Goal: Information Seeking & Learning: Check status

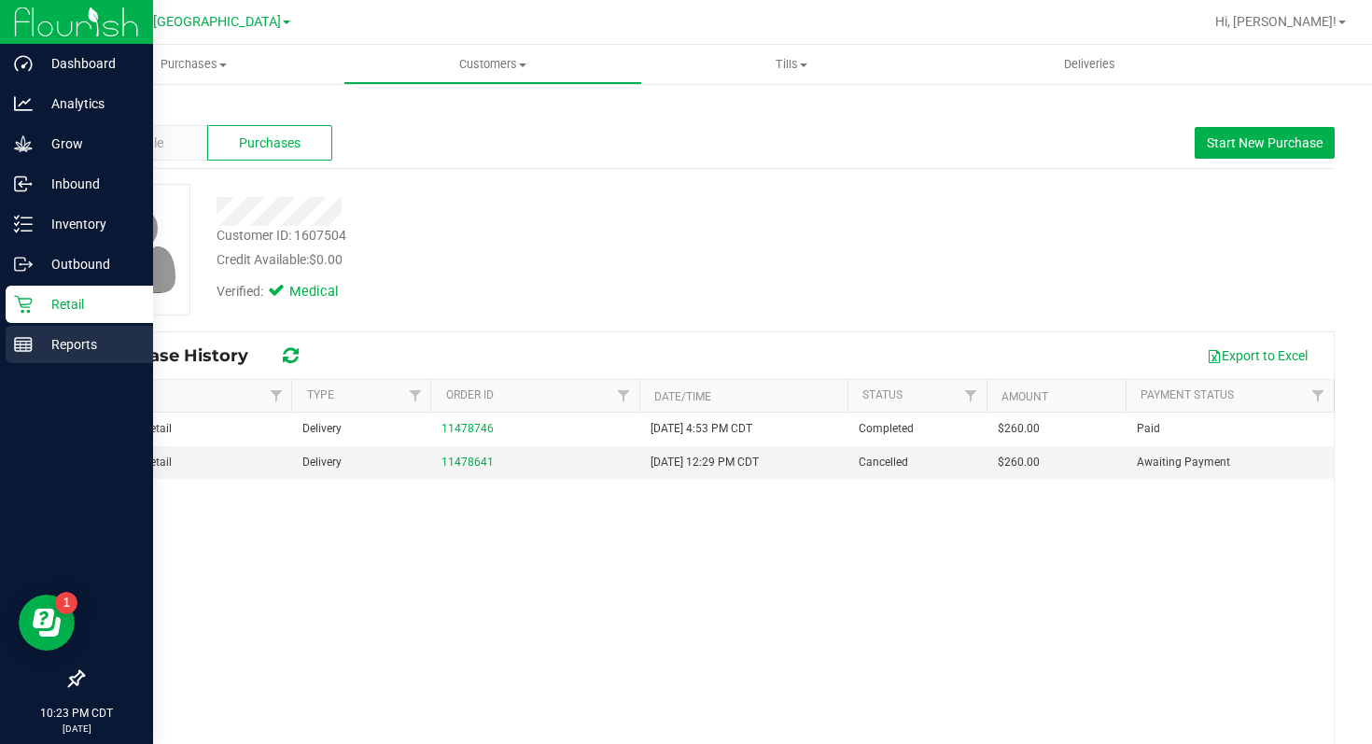
click at [25, 339] on icon at bounding box center [23, 344] width 19 height 19
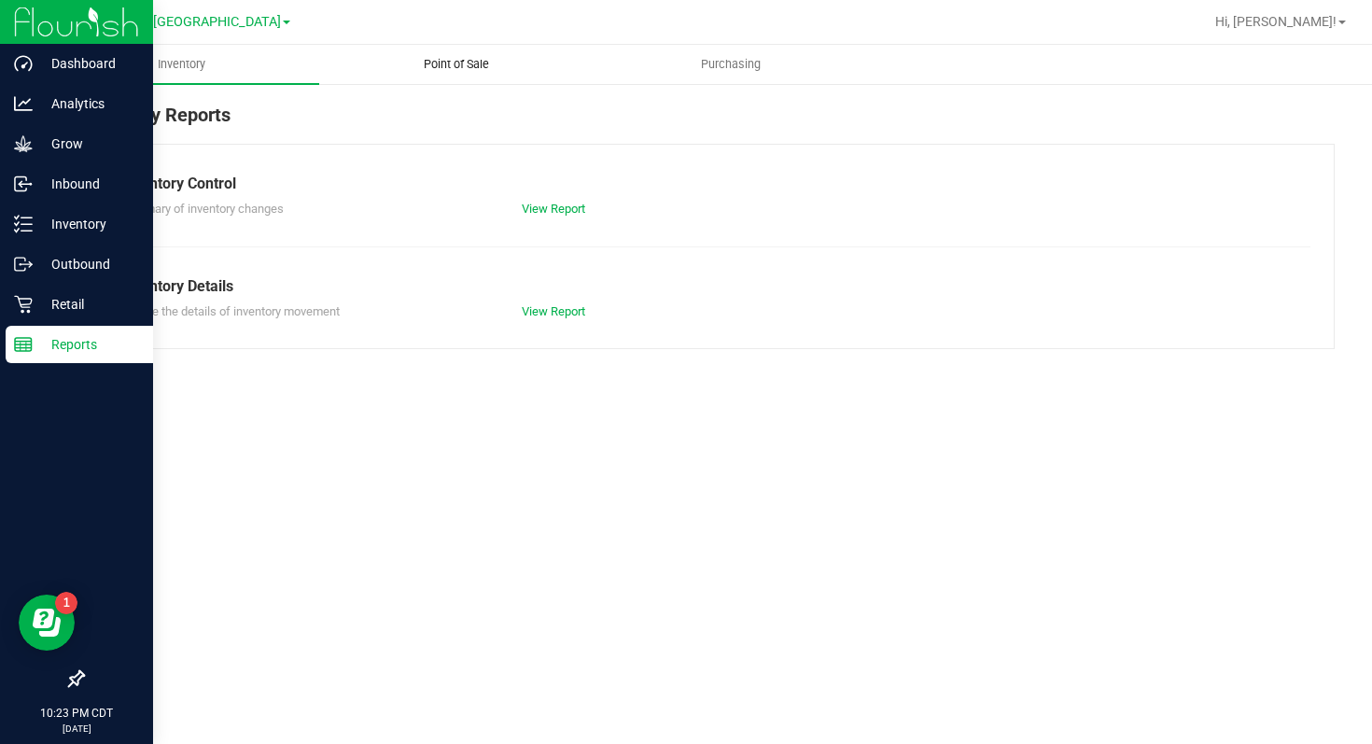
click at [457, 58] on span "Point of Sale" at bounding box center [456, 64] width 116 height 17
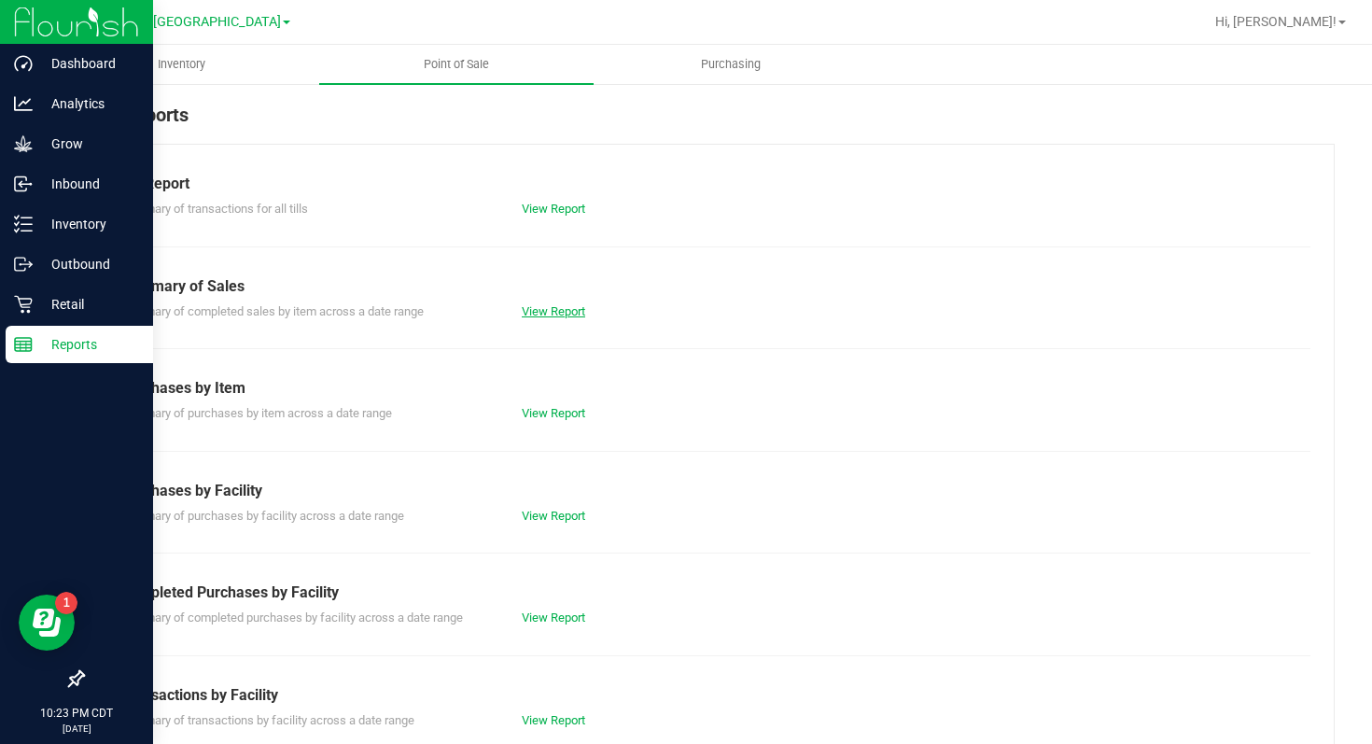
click at [544, 305] on link "View Report" at bounding box center [553, 311] width 63 height 14
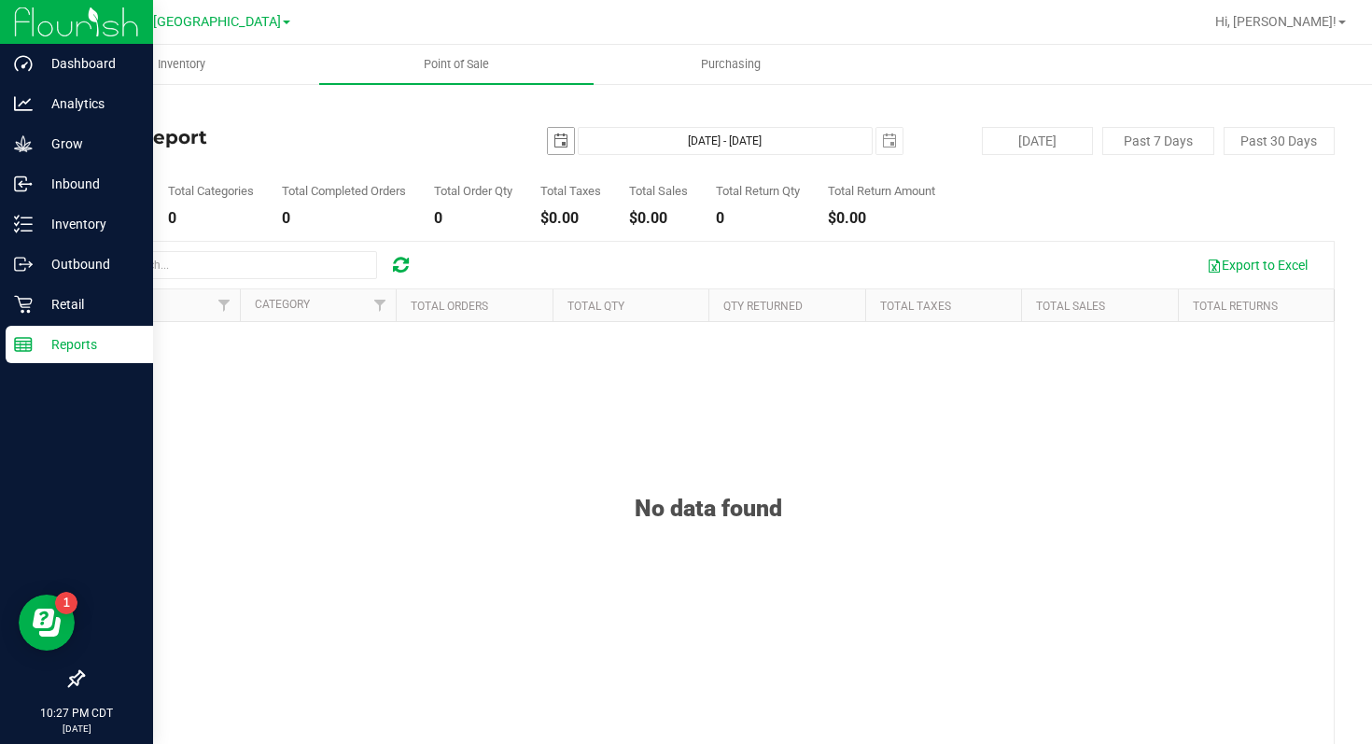
click at [564, 141] on span "select" at bounding box center [560, 140] width 15 height 15
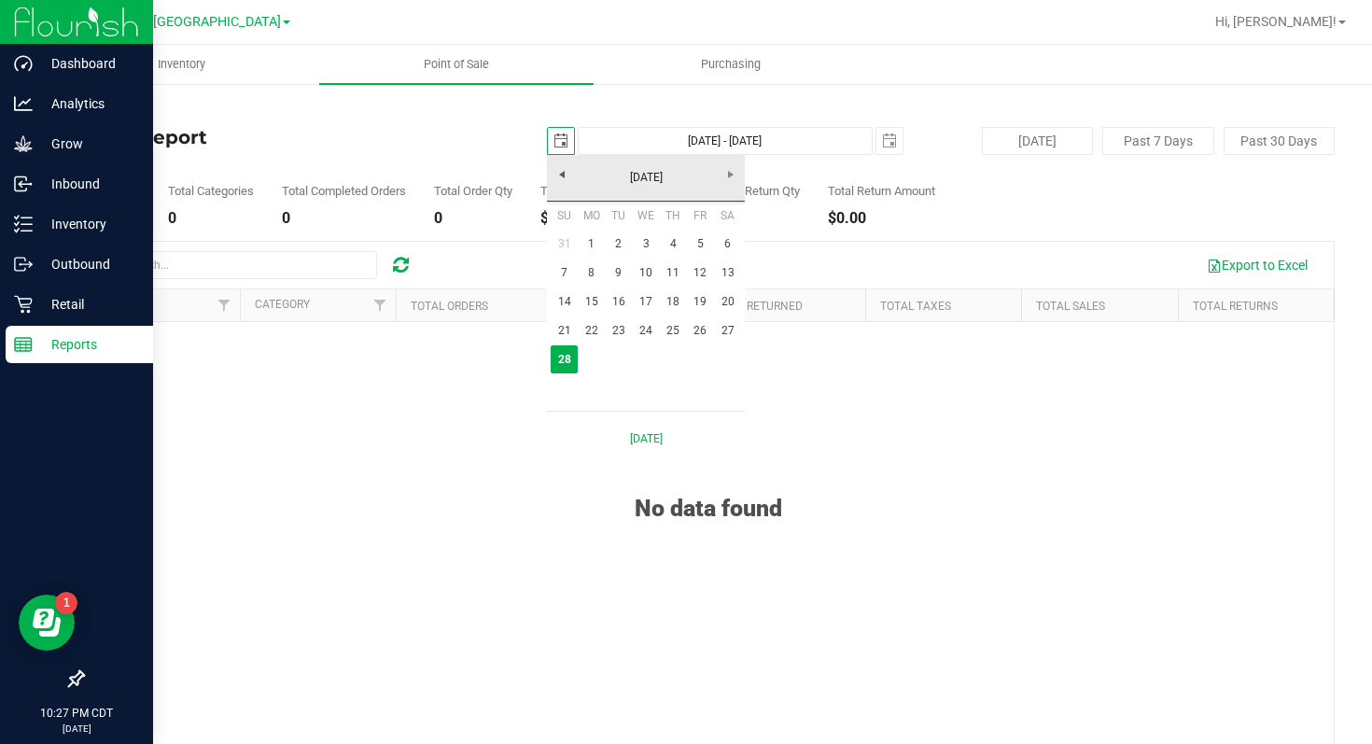
scroll to position [0, 47]
click at [588, 329] on link "22" at bounding box center [591, 330] width 27 height 29
type input "[DATE]"
type input "[DATE] - [DATE]"
